Goal: Information Seeking & Learning: Check status

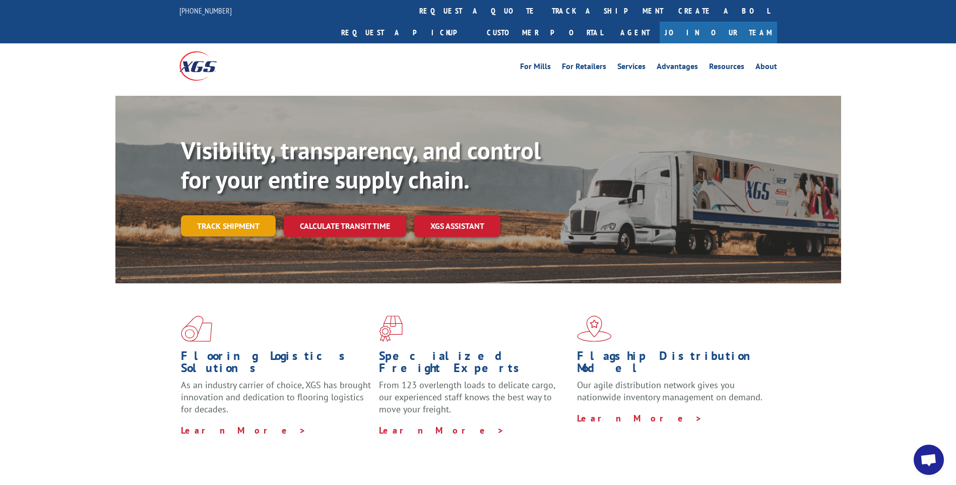
click at [227, 215] on link "Track shipment" at bounding box center [228, 225] width 95 height 21
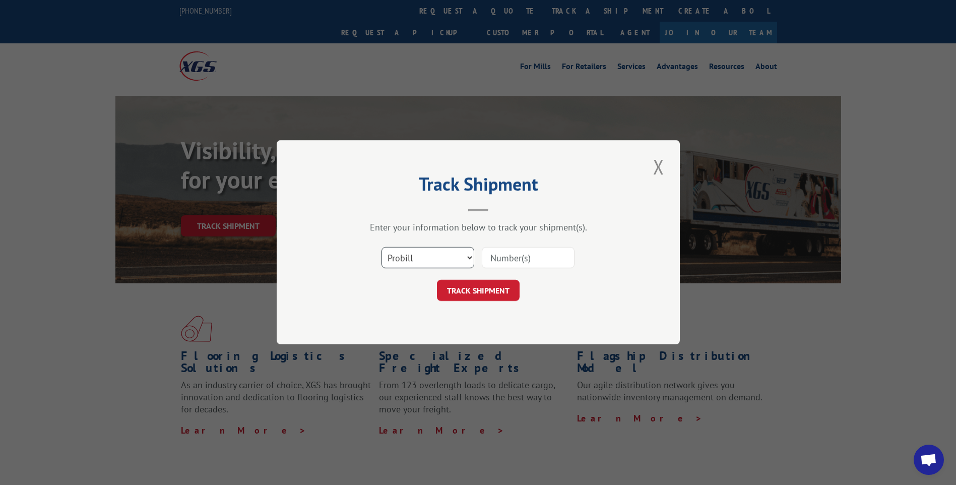
click at [418, 265] on select "Select category... Probill BOL PO" at bounding box center [427, 257] width 93 height 21
select select "po"
click at [381, 247] on select "Select category... Probill BOL PO" at bounding box center [427, 257] width 93 height 21
click at [519, 259] on input at bounding box center [528, 257] width 93 height 21
paste input "14521903"
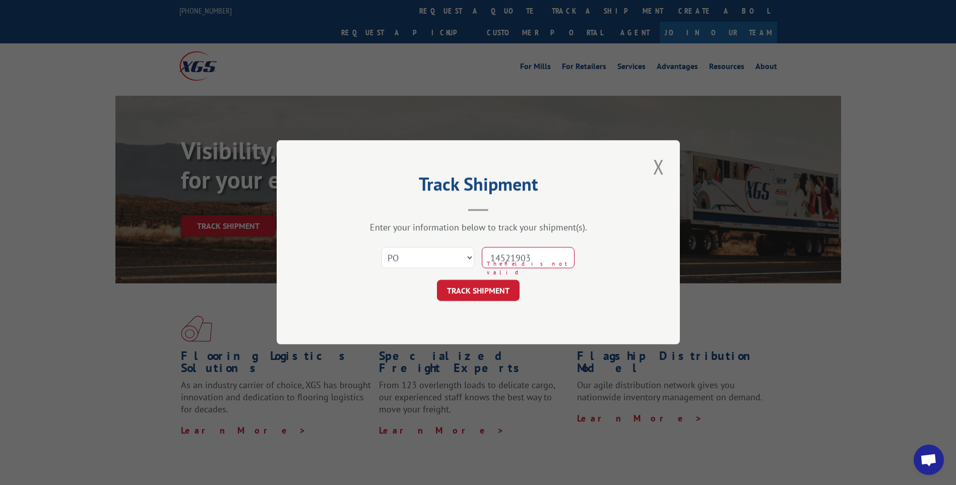
click at [510, 263] on input "14521903" at bounding box center [528, 257] width 93 height 21
type input "14521903"
click button "TRACK SHIPMENT" at bounding box center [478, 290] width 83 height 21
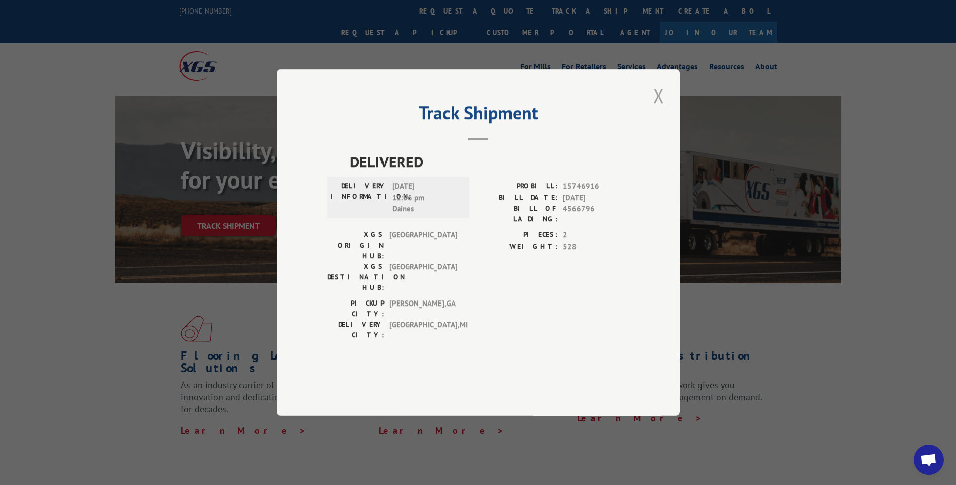
click at [654, 109] on button "Close modal" at bounding box center [658, 96] width 17 height 28
